Goal: Navigation & Orientation: Find specific page/section

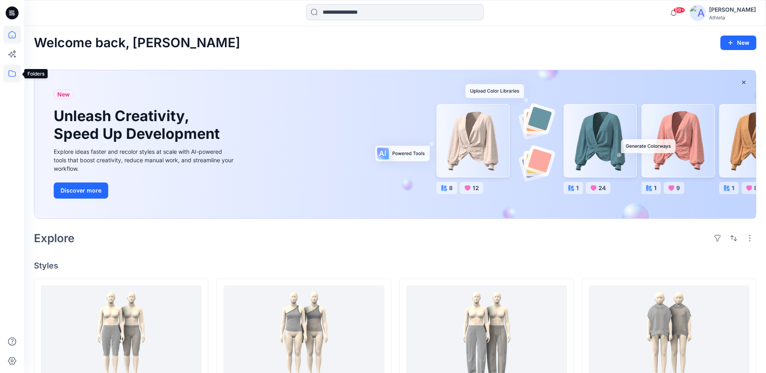
click at [11, 72] on icon at bounding box center [12, 74] width 18 height 18
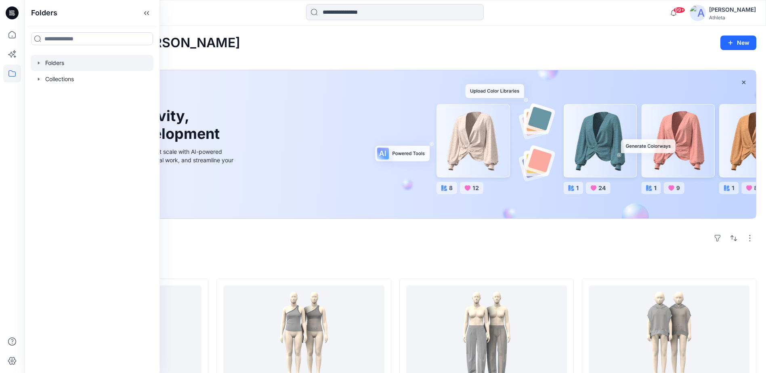
click at [67, 65] on div at bounding box center [92, 63] width 123 height 16
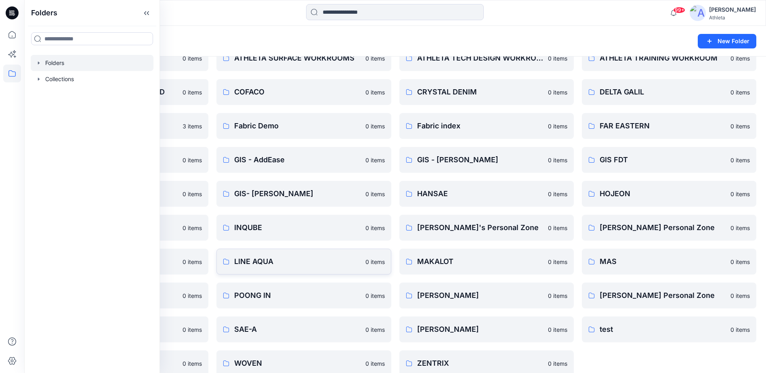
scroll to position [124, 0]
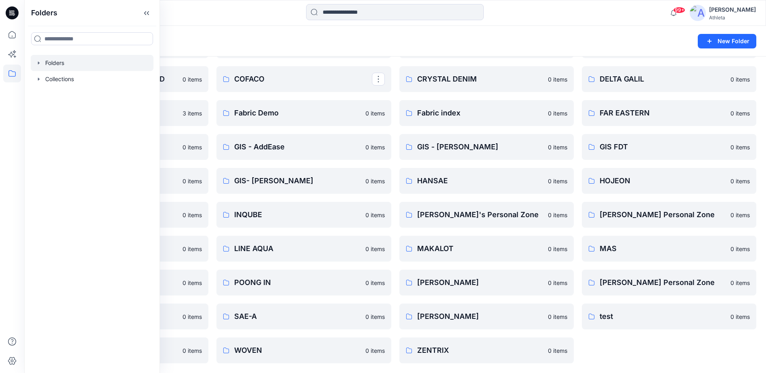
click at [268, 29] on div "Folders New Folder" at bounding box center [395, 41] width 742 height 31
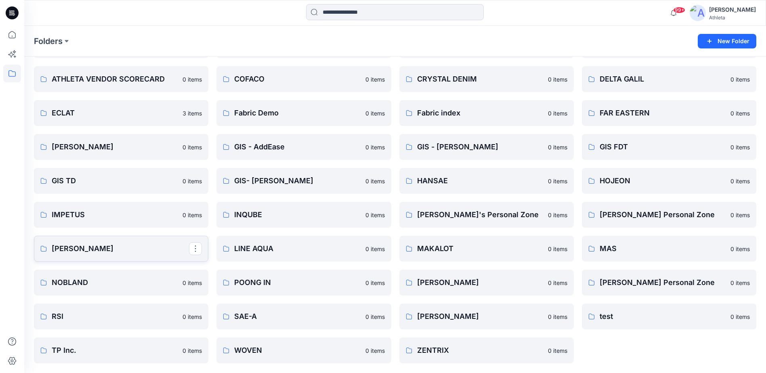
click at [109, 250] on p "[PERSON_NAME]" at bounding box center [120, 248] width 137 height 11
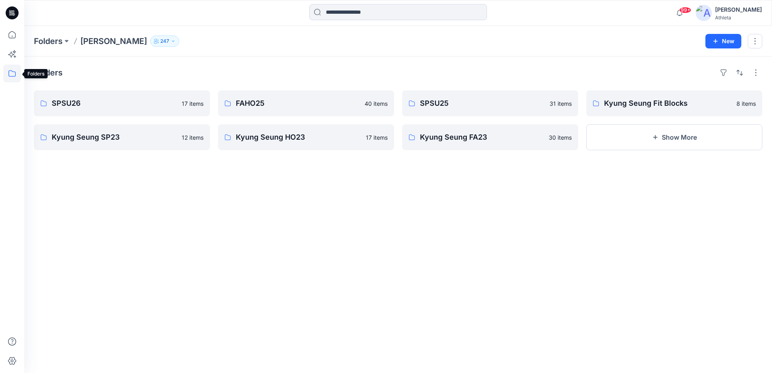
click at [13, 75] on icon at bounding box center [12, 74] width 18 height 18
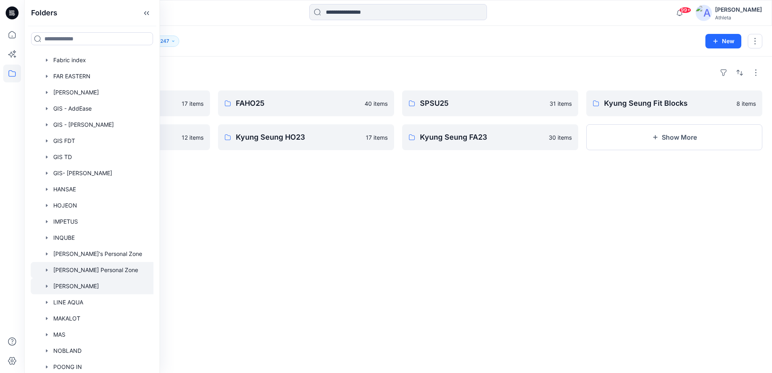
scroll to position [364, 0]
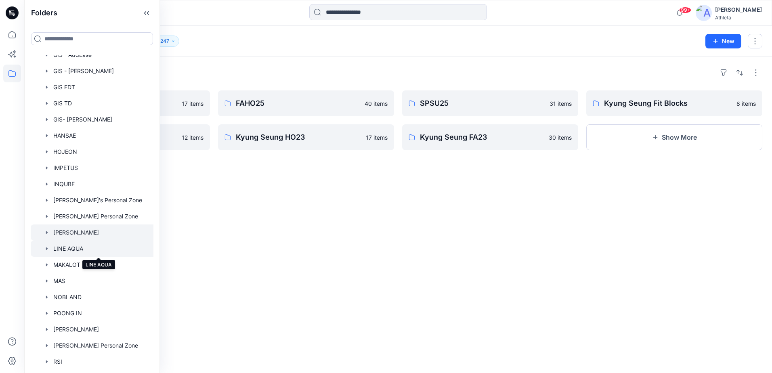
click at [80, 248] on div at bounding box center [99, 249] width 136 height 16
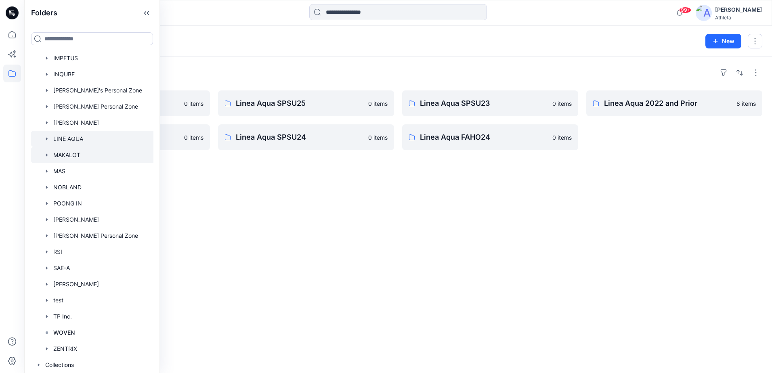
scroll to position [475, 0]
click at [57, 151] on div at bounding box center [99, 155] width 136 height 16
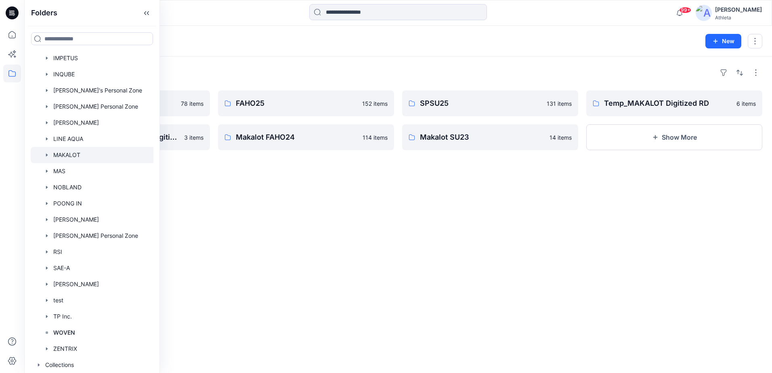
click at [348, 253] on div "Folders SPSU26 78 items MAKALOT_Clibration_Fabric Digitization Accreditation 3 …" at bounding box center [398, 215] width 748 height 317
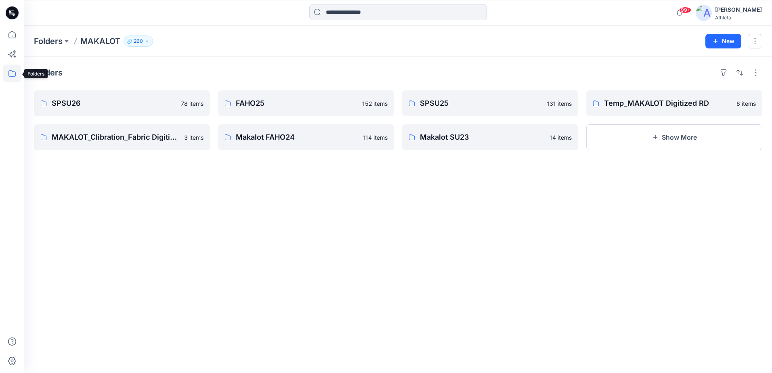
click at [13, 73] on icon at bounding box center [12, 74] width 18 height 18
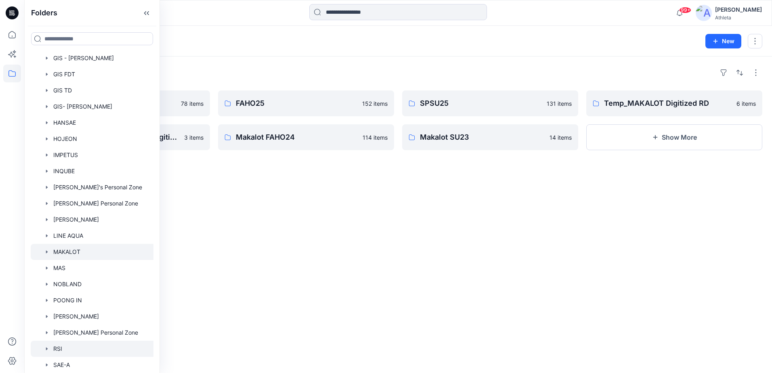
scroll to position [404, 0]
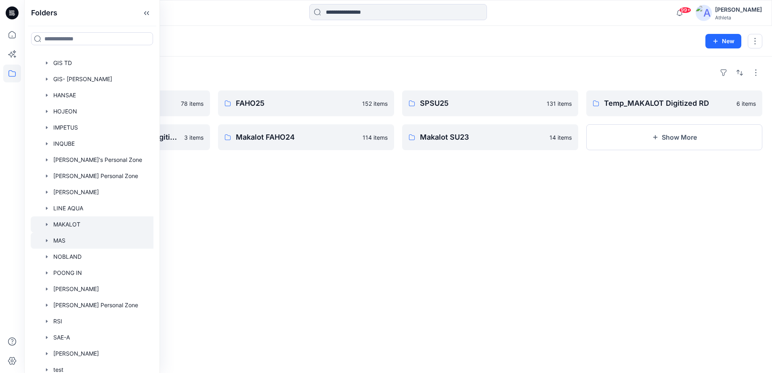
click at [92, 241] on div at bounding box center [99, 241] width 136 height 16
click at [404, 240] on div "Folders SPSU26 59 items MAS Fit Blocks 2 items FAHO25 125 items MAS SP23 58 ite…" at bounding box center [398, 215] width 748 height 317
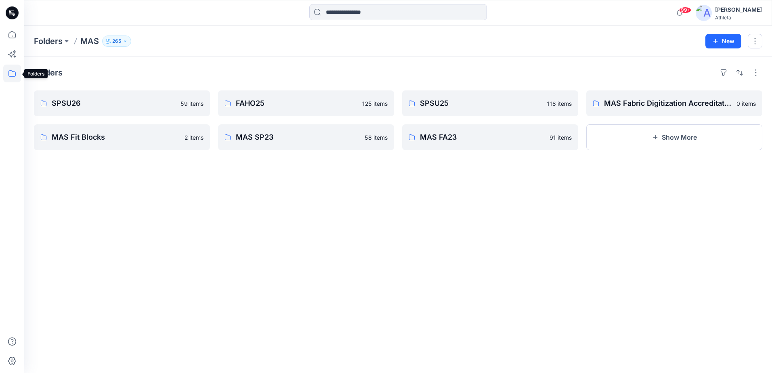
click at [17, 76] on icon at bounding box center [12, 74] width 18 height 18
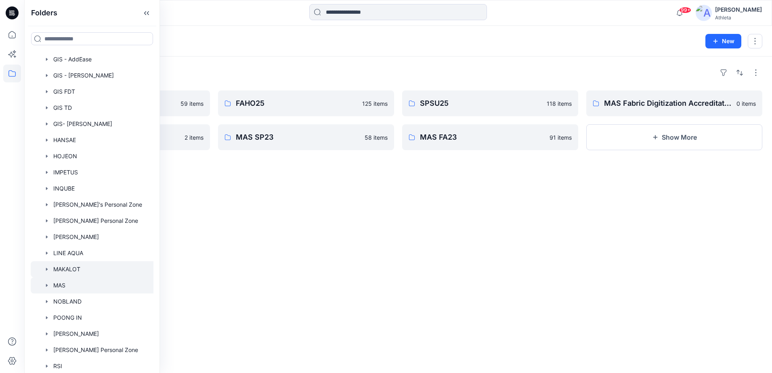
scroll to position [404, 0]
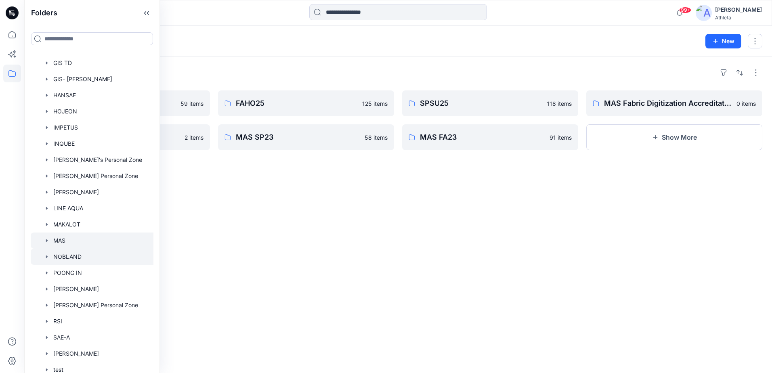
click at [101, 255] on div at bounding box center [99, 257] width 136 height 16
click at [394, 295] on div "Folders SPSU26 0 items Nobland SPSU23 2 items UPLOAD TEST 1 item Nobland FAHO23…" at bounding box center [398, 215] width 748 height 317
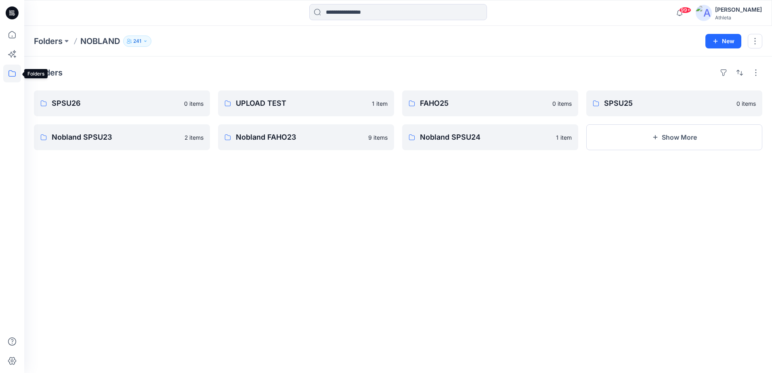
click at [11, 76] on icon at bounding box center [12, 74] width 18 height 18
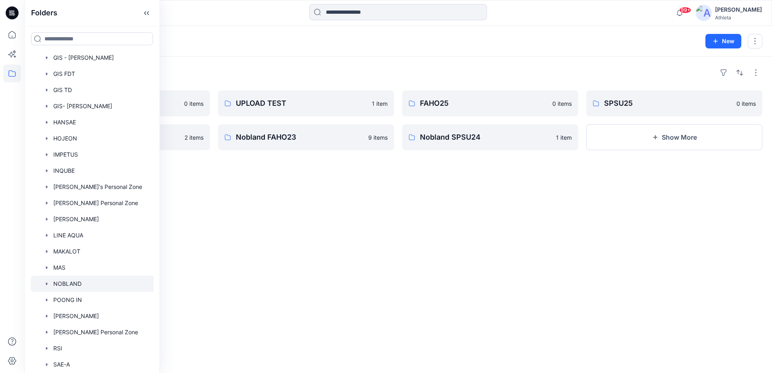
scroll to position [475, 0]
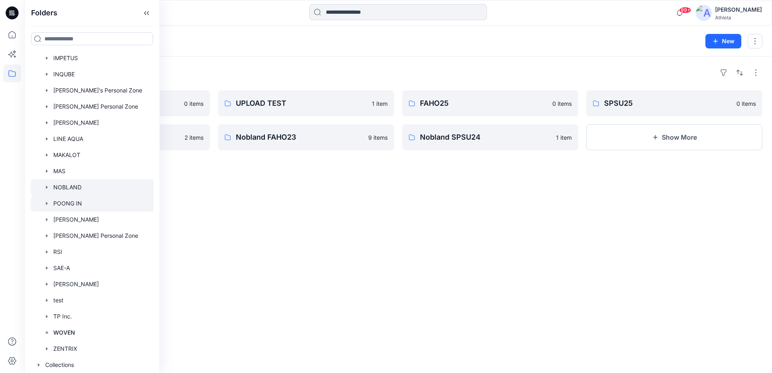
click at [74, 199] on div at bounding box center [99, 204] width 136 height 16
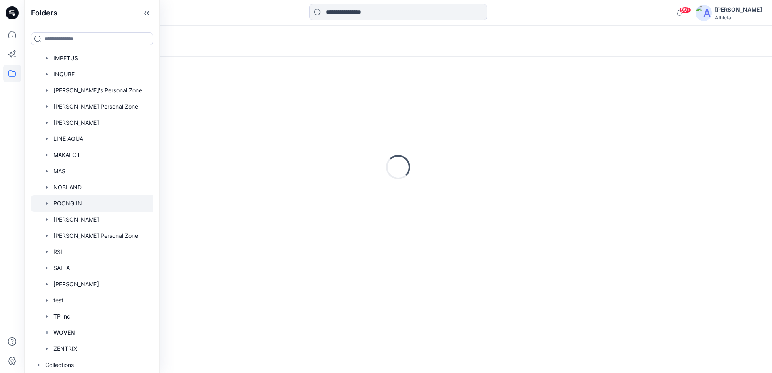
click at [550, 332] on div "Loading..." at bounding box center [398, 215] width 748 height 317
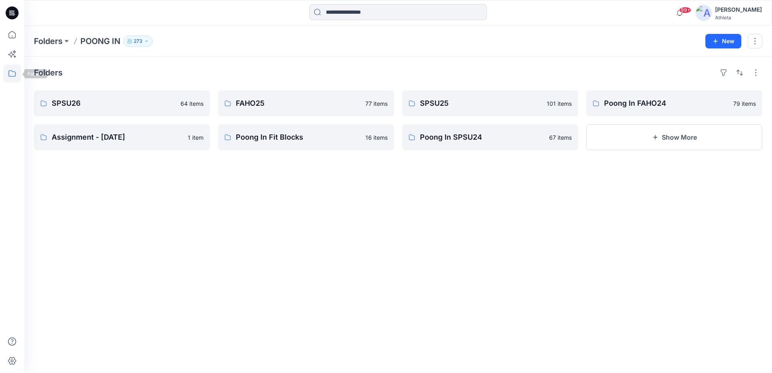
click at [9, 75] on icon at bounding box center [12, 74] width 18 height 18
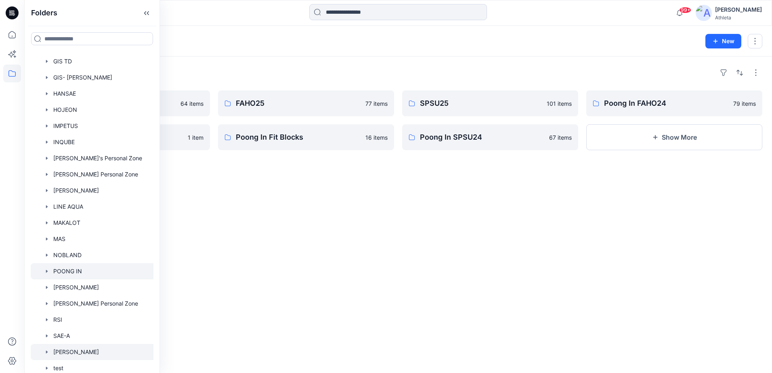
scroll to position [475, 0]
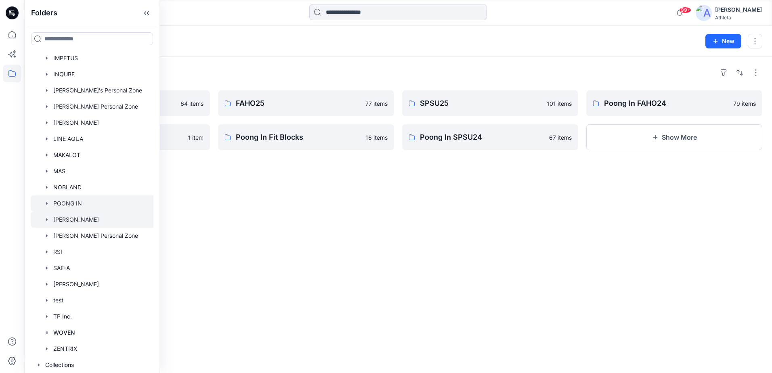
click at [91, 219] on div at bounding box center [99, 220] width 136 height 16
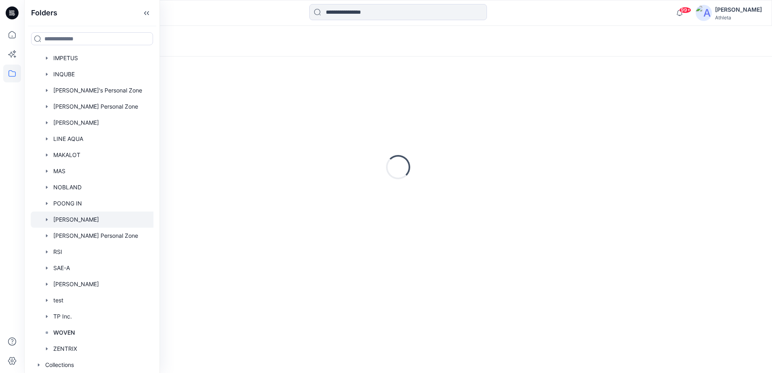
click at [508, 303] on div "Loading..." at bounding box center [398, 215] width 748 height 317
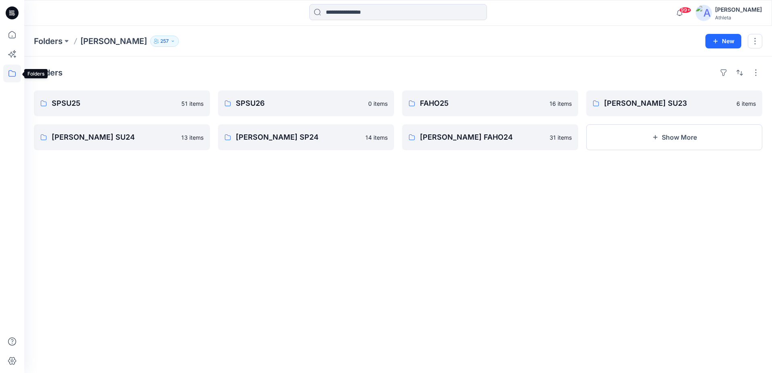
click at [12, 74] on icon at bounding box center [12, 74] width 18 height 18
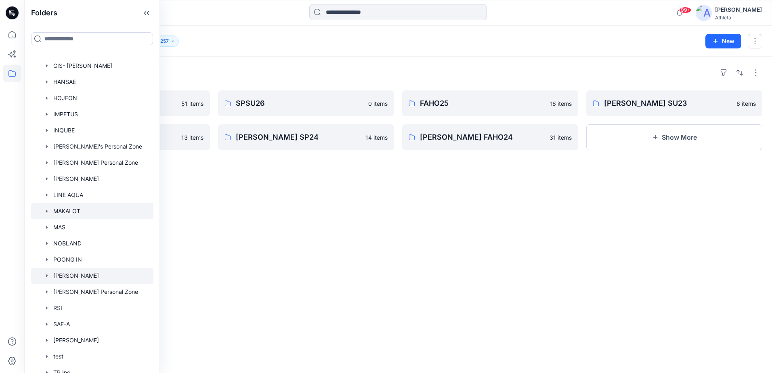
scroll to position [475, 0]
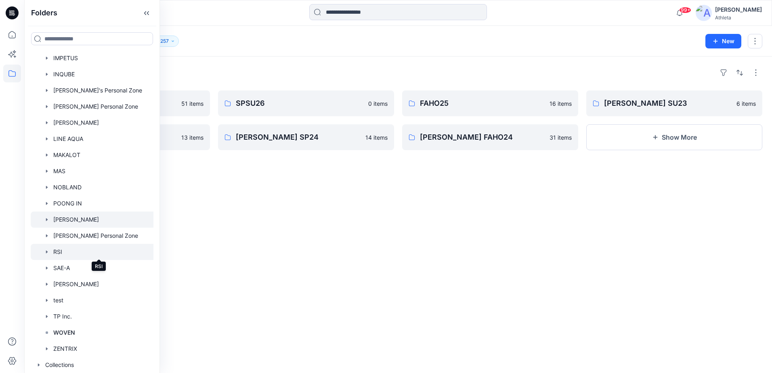
click at [81, 251] on div at bounding box center [99, 252] width 136 height 16
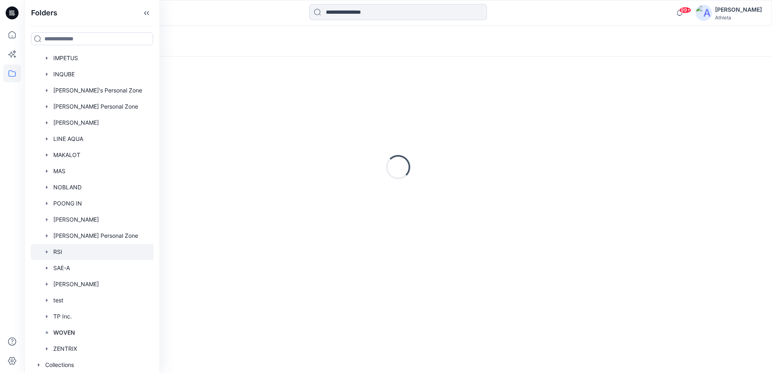
click at [686, 304] on div "Loading..." at bounding box center [398, 215] width 748 height 317
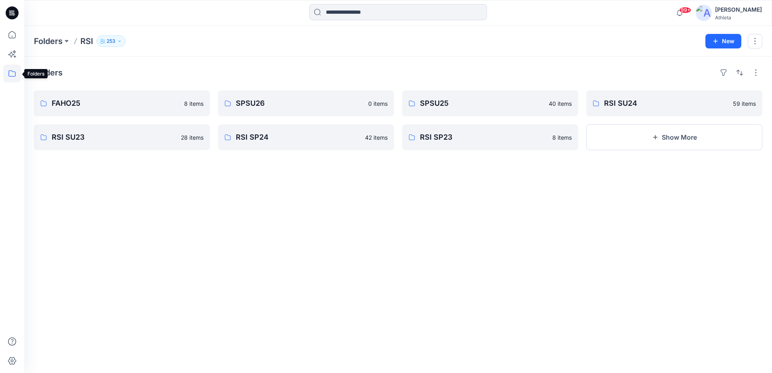
click at [9, 71] on icon at bounding box center [11, 73] width 7 height 6
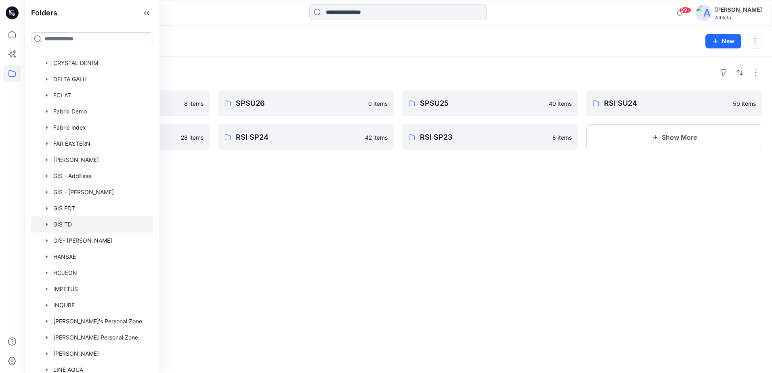
scroll to position [475, 0]
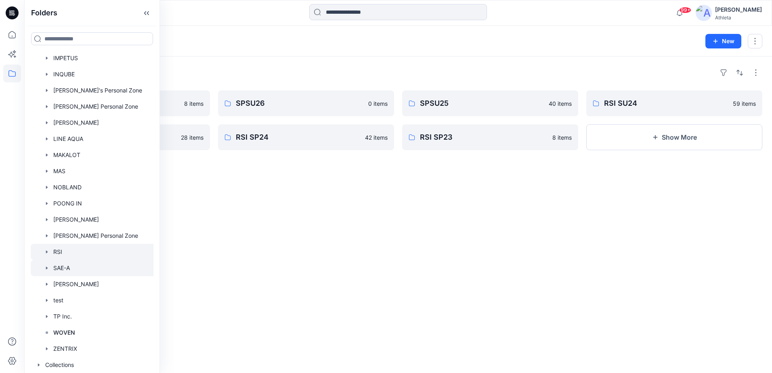
click at [92, 267] on div at bounding box center [99, 268] width 136 height 16
click at [501, 245] on div "Folders SPSU26 0 items Sae-A SU23 8 items FAHO25 4 items Sae-A SP24 10 items SP…" at bounding box center [398, 215] width 748 height 317
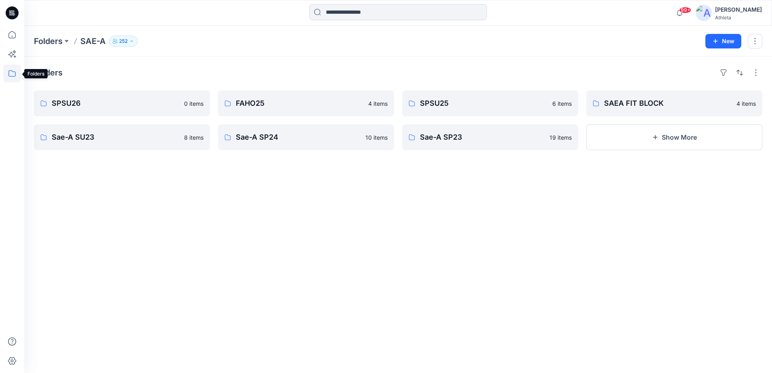
click at [9, 74] on icon at bounding box center [12, 74] width 18 height 18
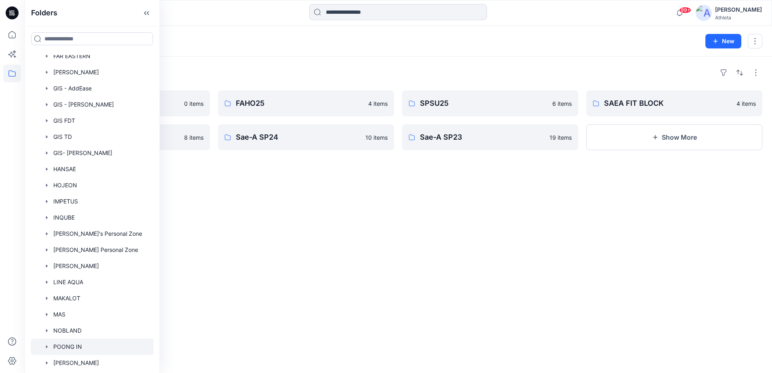
scroll to position [475, 0]
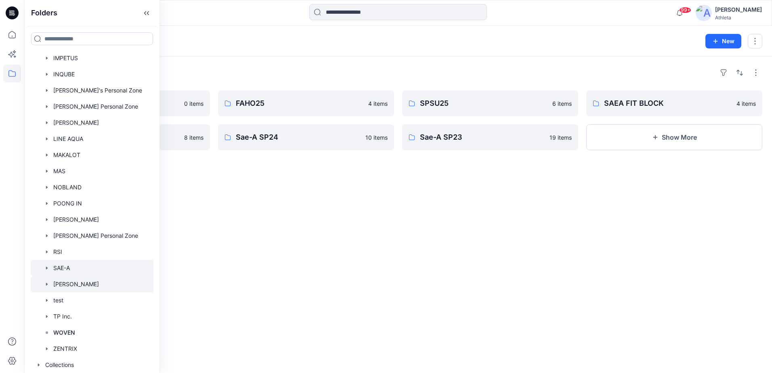
click at [88, 284] on div at bounding box center [99, 284] width 136 height 16
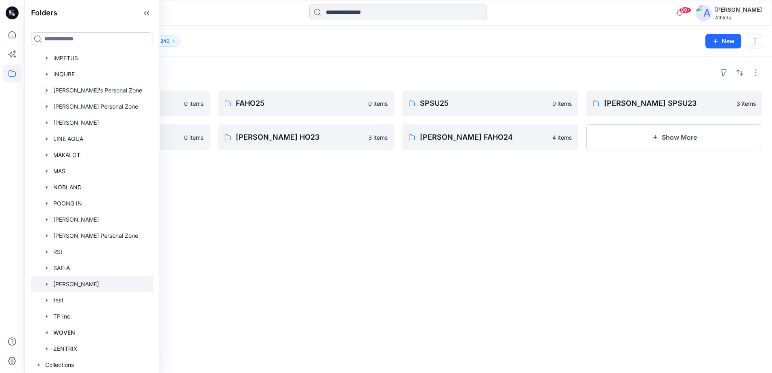
click at [499, 310] on div "Folders SPSU26 0 items [PERSON_NAME] SPSU24 0 items FAHO25 0 items [PERSON_NAME…" at bounding box center [398, 215] width 748 height 317
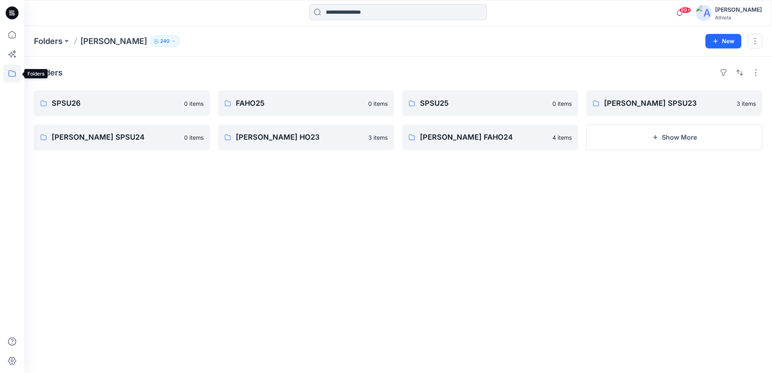
click at [13, 73] on icon at bounding box center [12, 74] width 18 height 18
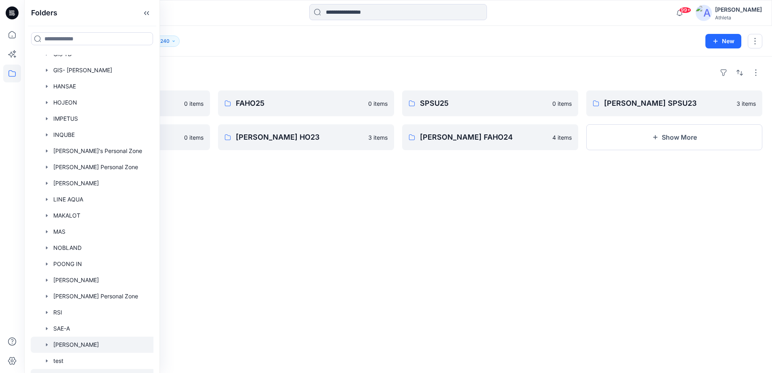
scroll to position [475, 0]
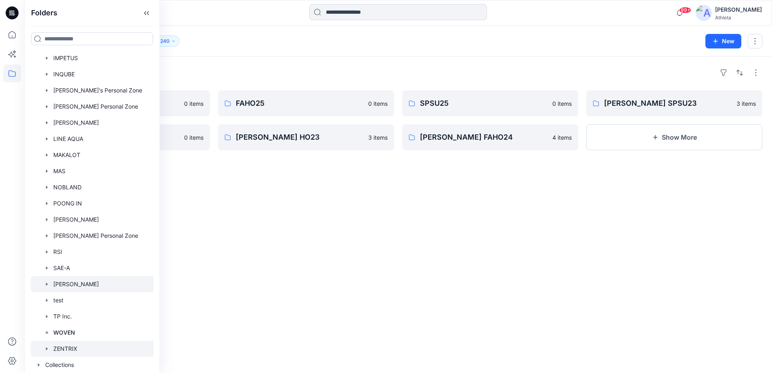
click at [112, 343] on div at bounding box center [99, 349] width 136 height 16
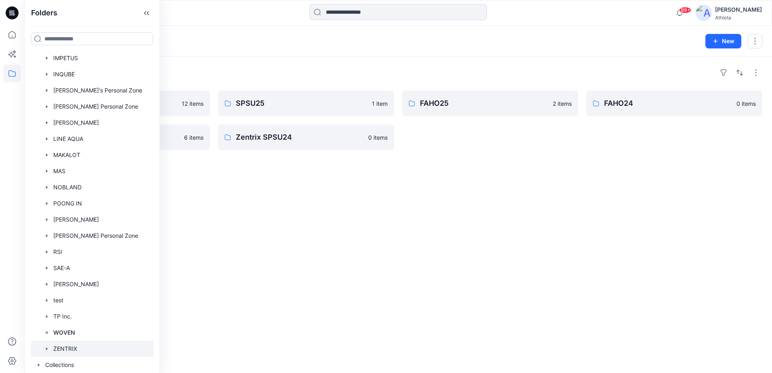
click at [365, 215] on div "Folders SPSU26 12 items Zentrix TEST SAMPLES 6 items SPSU25 1 item Zentrix SPSU…" at bounding box center [398, 215] width 748 height 317
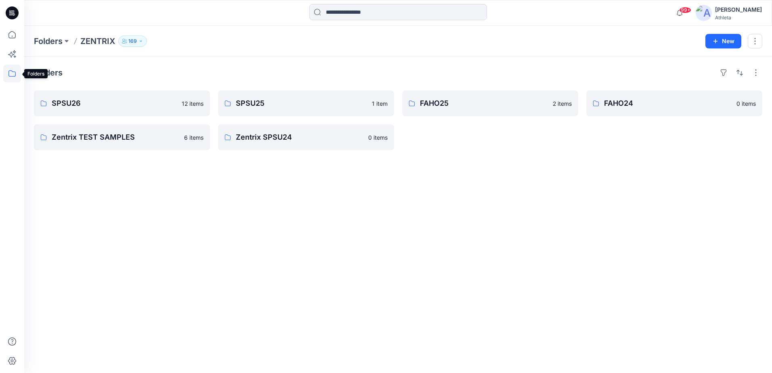
click at [10, 70] on icon at bounding box center [12, 74] width 18 height 18
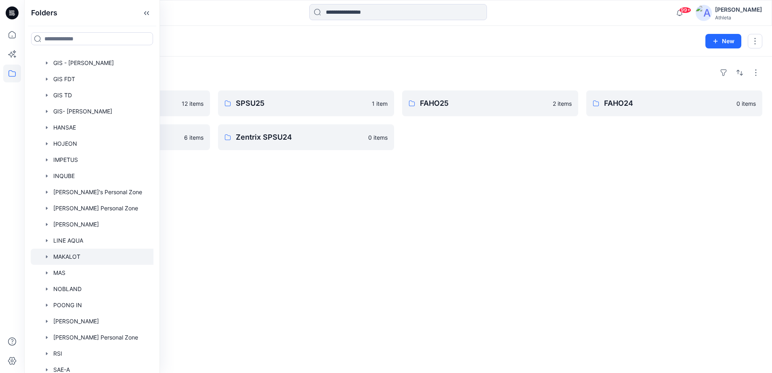
scroll to position [475, 0]
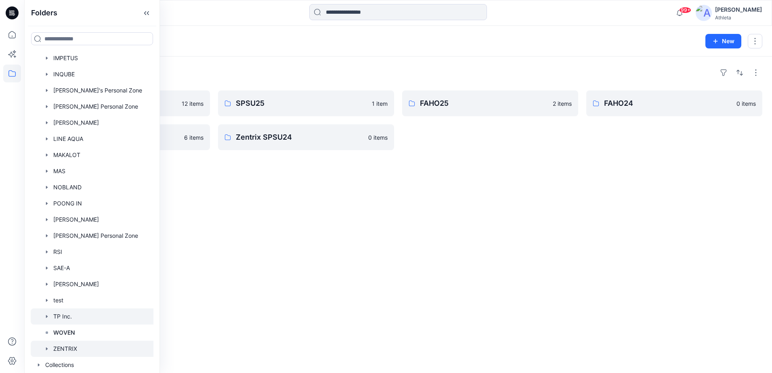
click at [72, 310] on div at bounding box center [99, 317] width 136 height 16
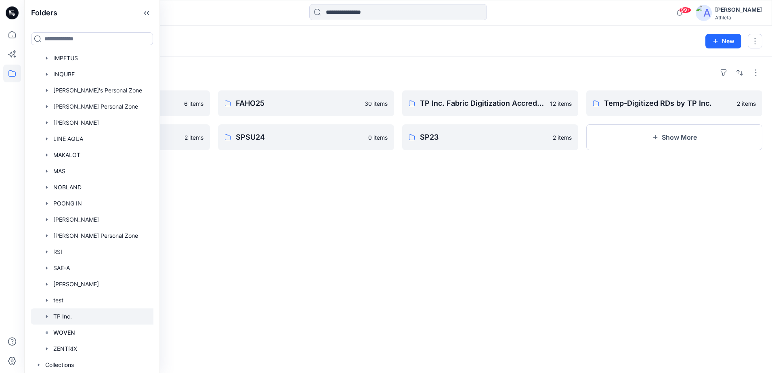
click at [596, 316] on div "Folders SPSU26 6 items SU23 2 items FAHO25 30 items SPSU24 0 items TP Inc. Fabr…" at bounding box center [398, 215] width 748 height 317
